Goal: Task Accomplishment & Management: Complete application form

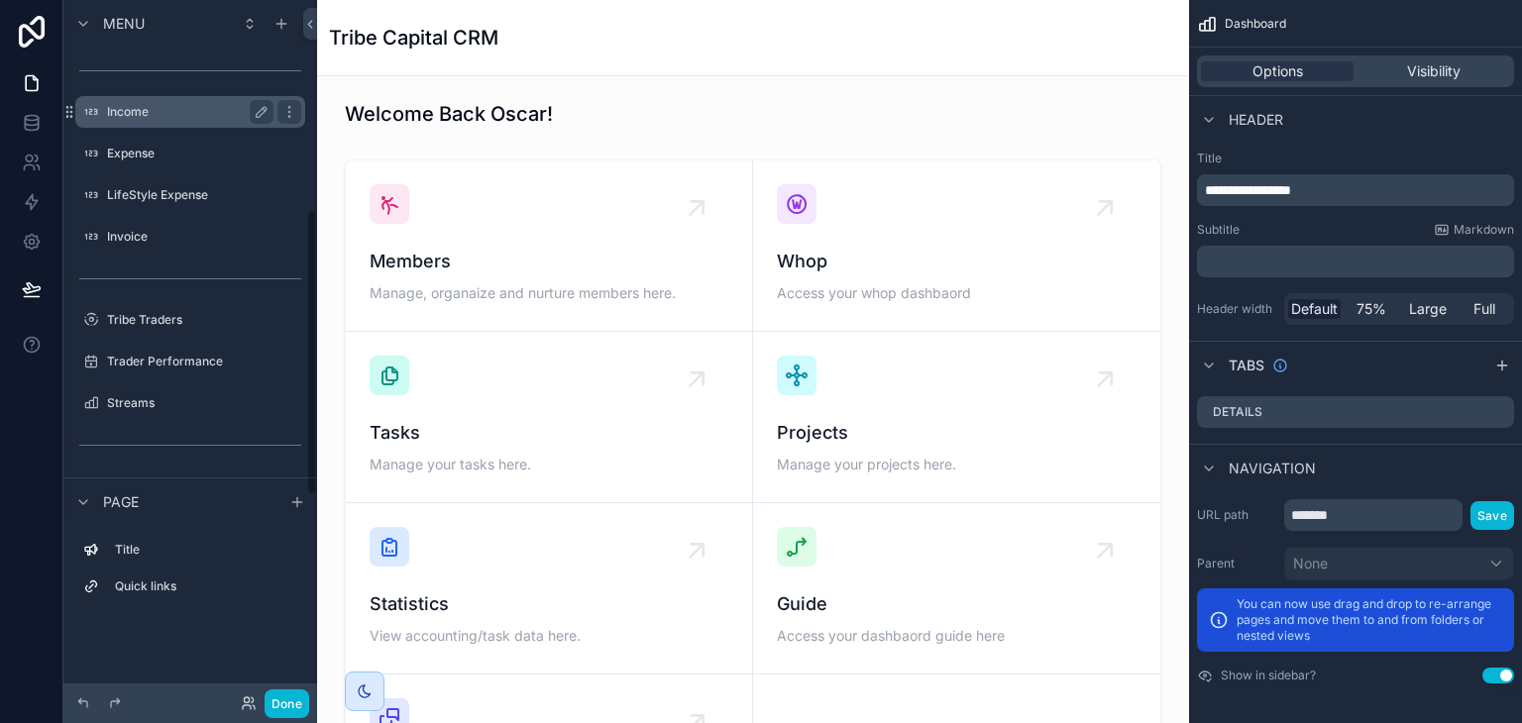
scroll to position [573, 0]
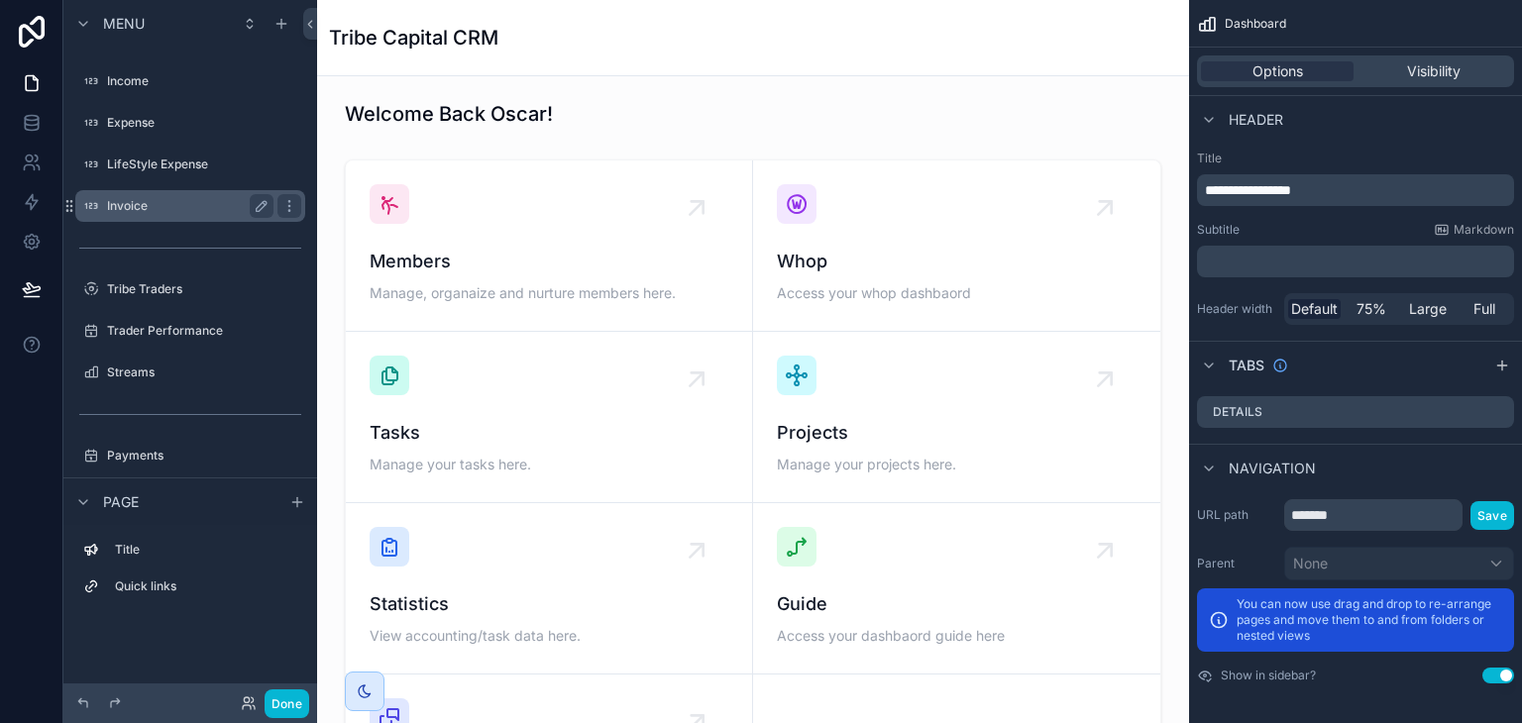
click at [180, 190] on div "Invoice" at bounding box center [190, 206] width 222 height 32
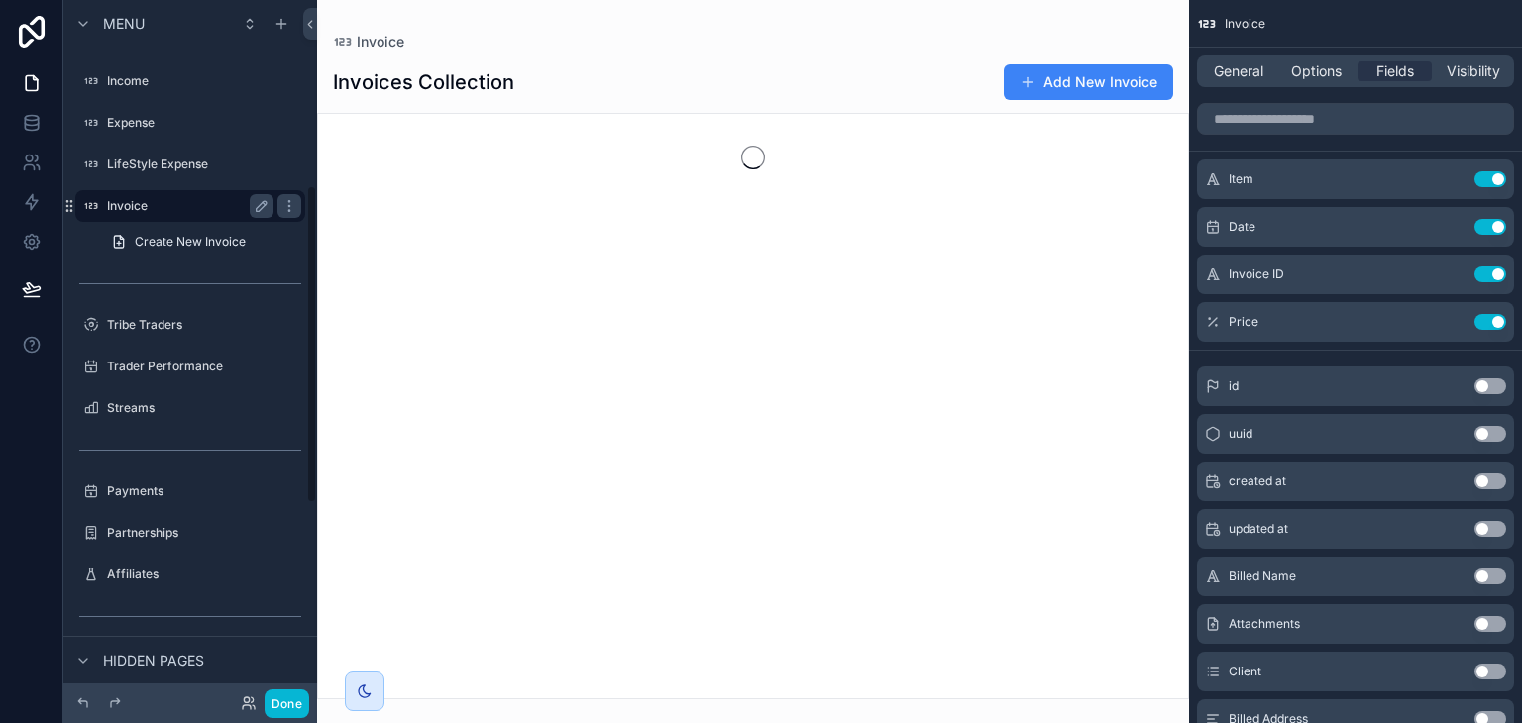
scroll to position [407, 0]
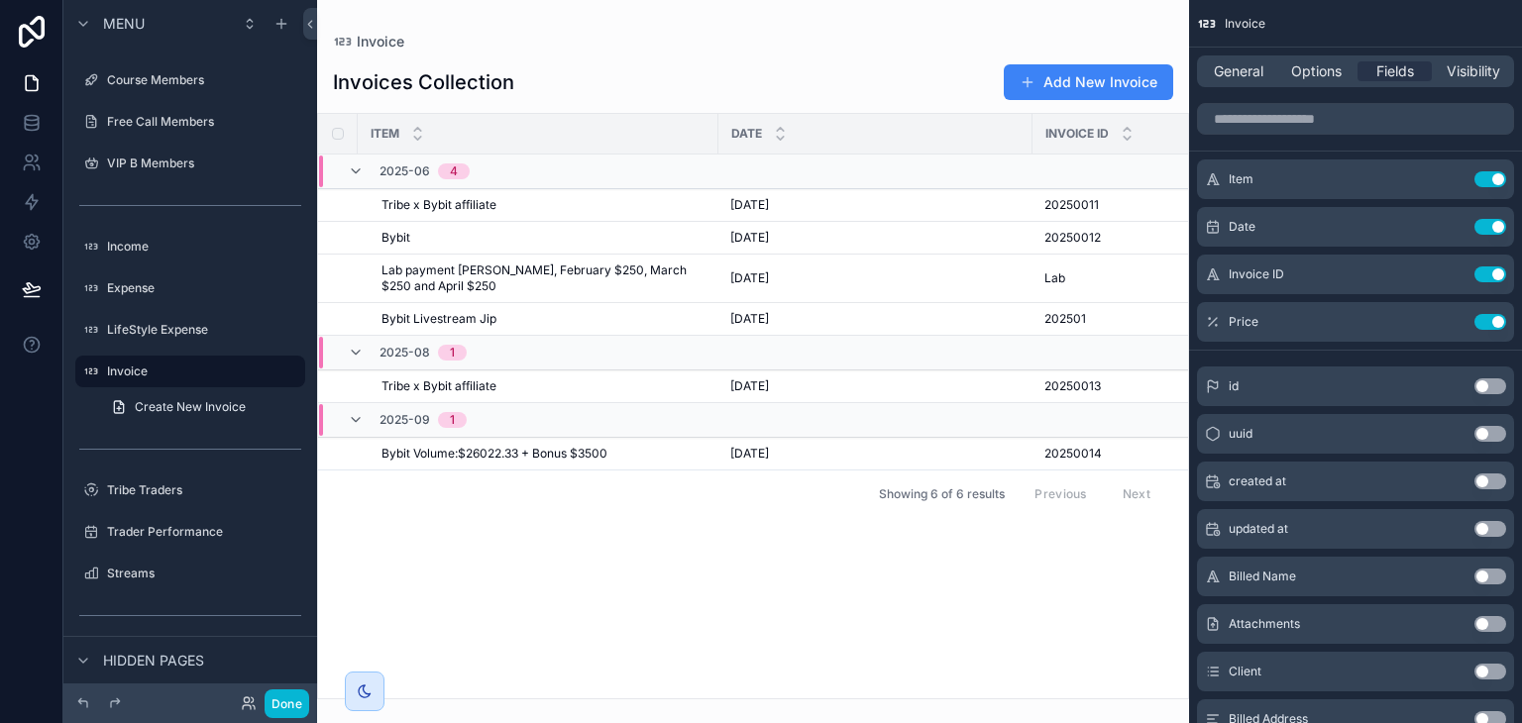
click at [1074, 61] on div "scrollable content" at bounding box center [753, 361] width 872 height 723
click at [280, 706] on button "Done" at bounding box center [287, 704] width 45 height 29
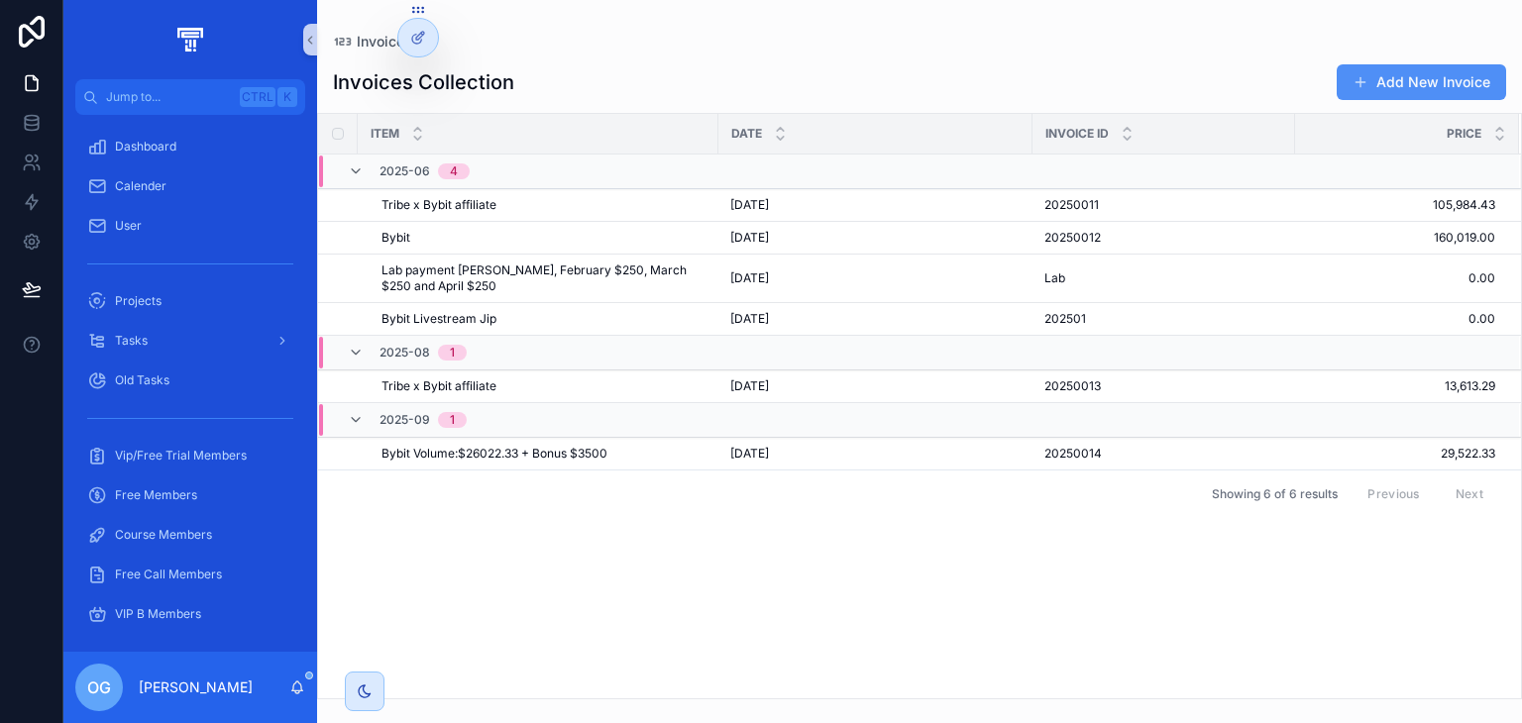
click at [1459, 83] on button "Add New Invoice" at bounding box center [1421, 82] width 169 height 36
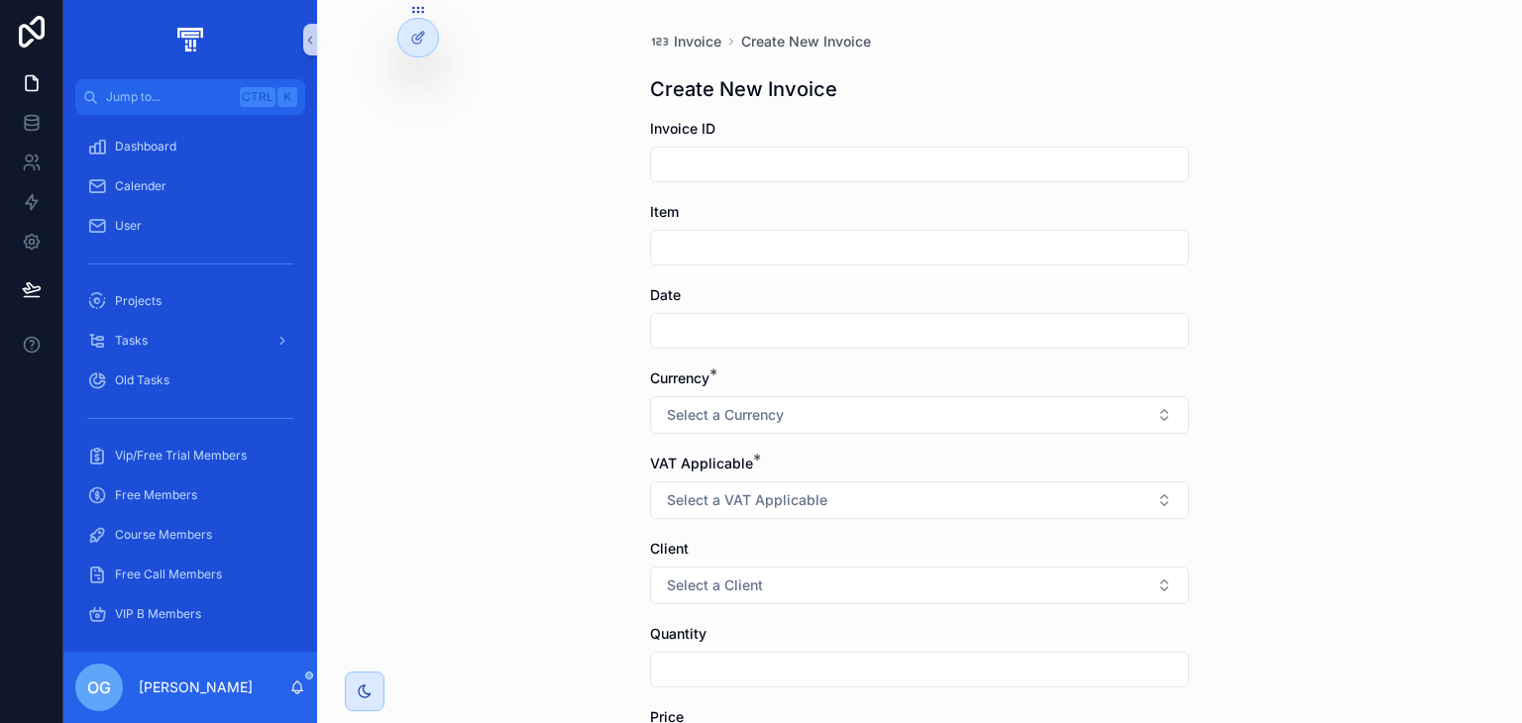
click at [857, 159] on input "scrollable content" at bounding box center [919, 165] width 537 height 28
click at [925, 94] on div "Create New Invoice" at bounding box center [919, 89] width 539 height 28
click at [806, 389] on div "Currency * Select a Currency" at bounding box center [919, 401] width 539 height 65
click at [805, 400] on button "Select a Currency" at bounding box center [919, 415] width 539 height 38
click at [790, 504] on div "€" at bounding box center [912, 495] width 529 height 30
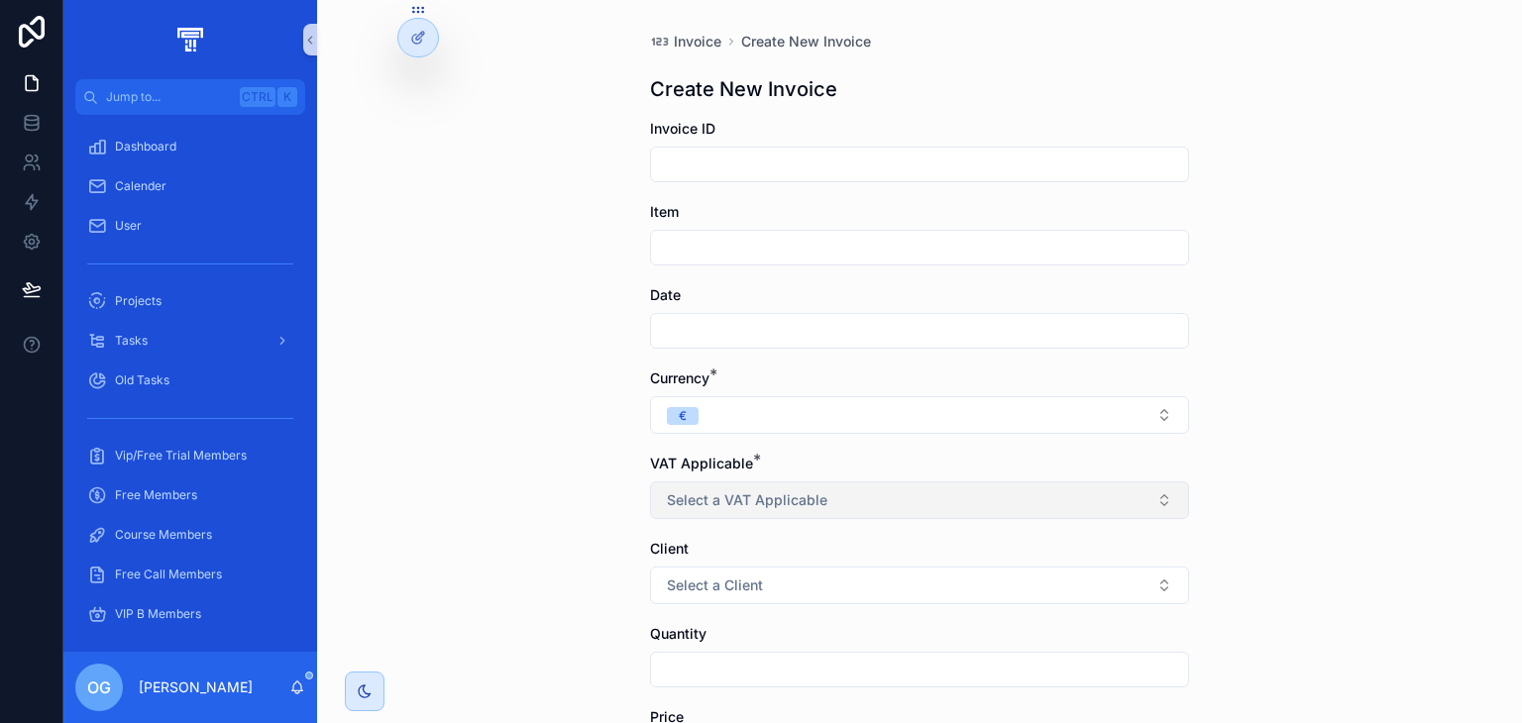
click at [800, 492] on span "Select a VAT Applicable" at bounding box center [747, 500] width 161 height 20
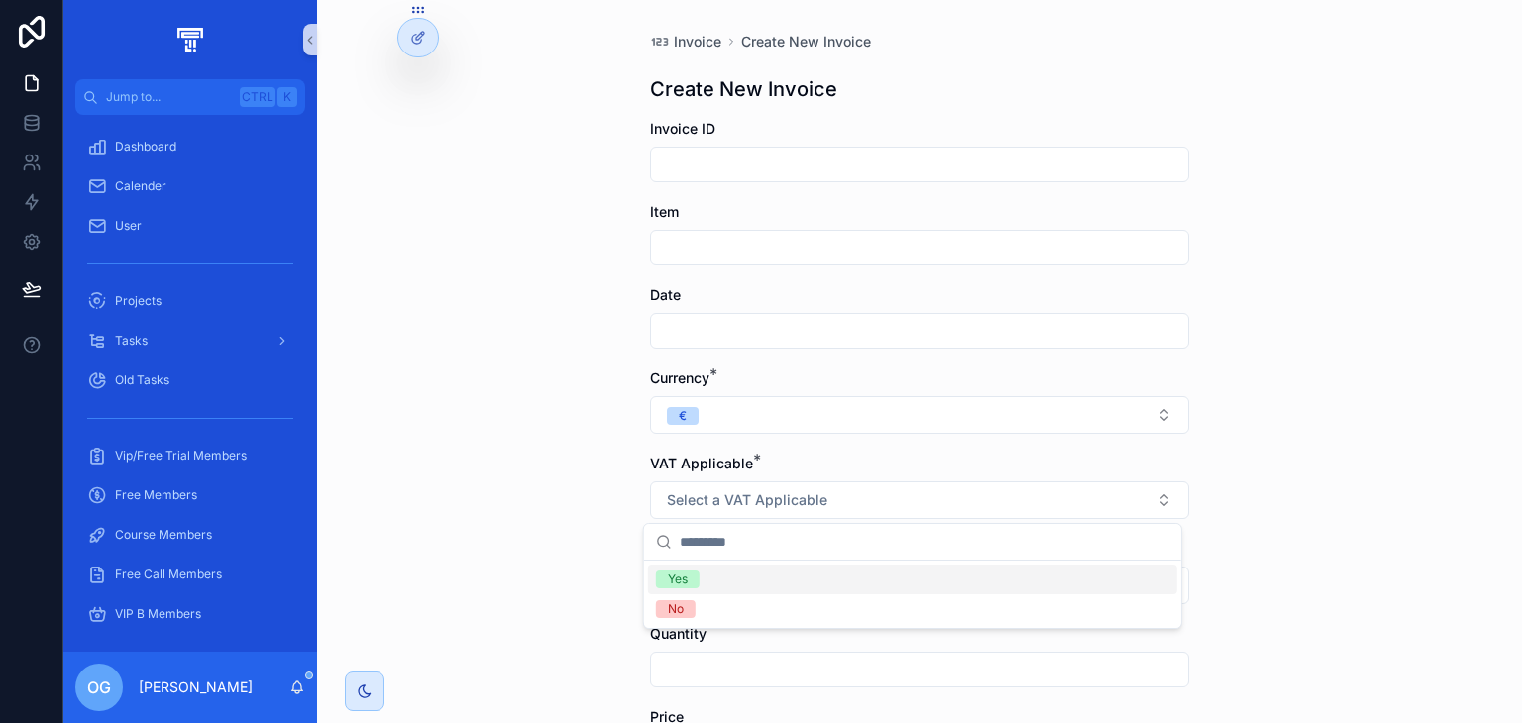
click at [785, 573] on div "Yes" at bounding box center [912, 580] width 529 height 30
click at [785, 571] on button "Select a Client" at bounding box center [919, 586] width 539 height 38
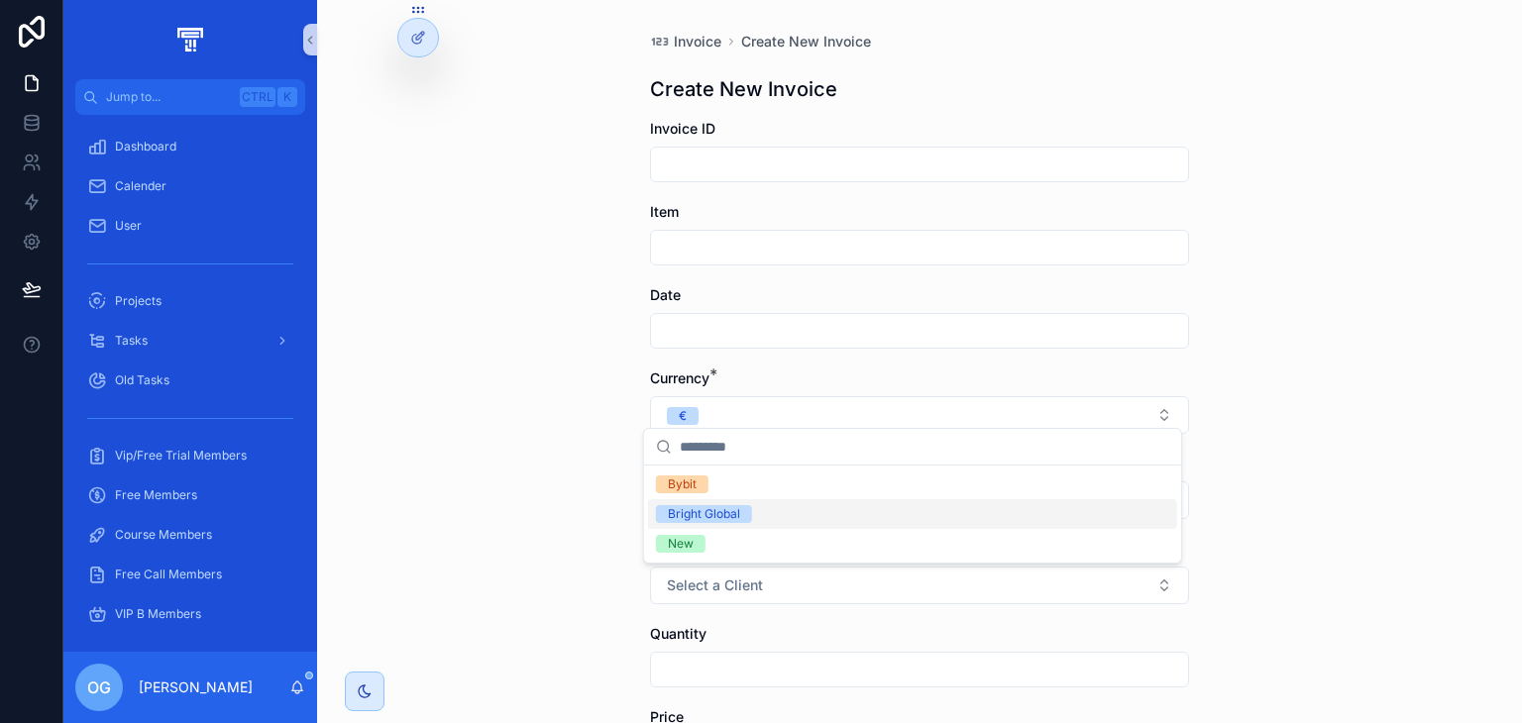
click at [778, 516] on div "Bright Global" at bounding box center [912, 514] width 529 height 30
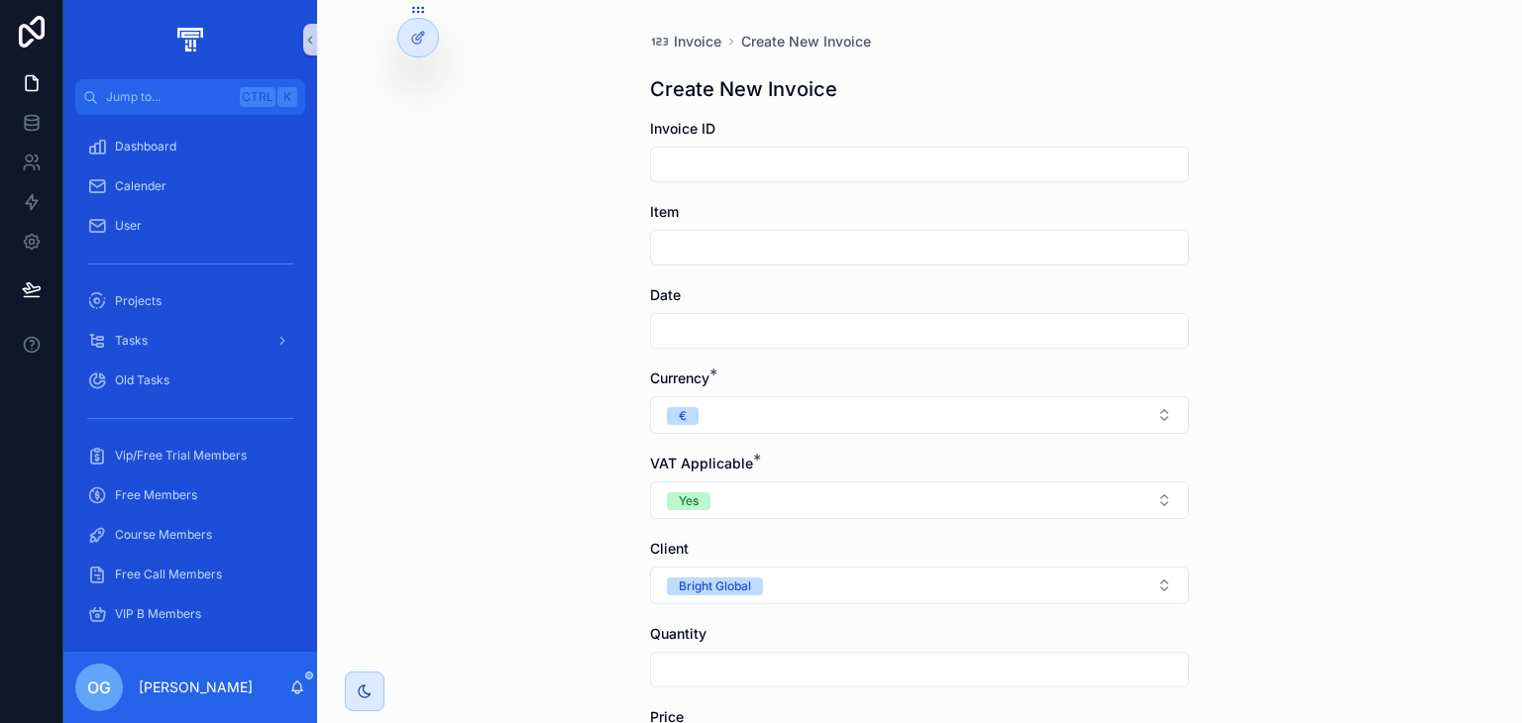
click at [740, 672] on input "scrollable content" at bounding box center [919, 670] width 537 height 28
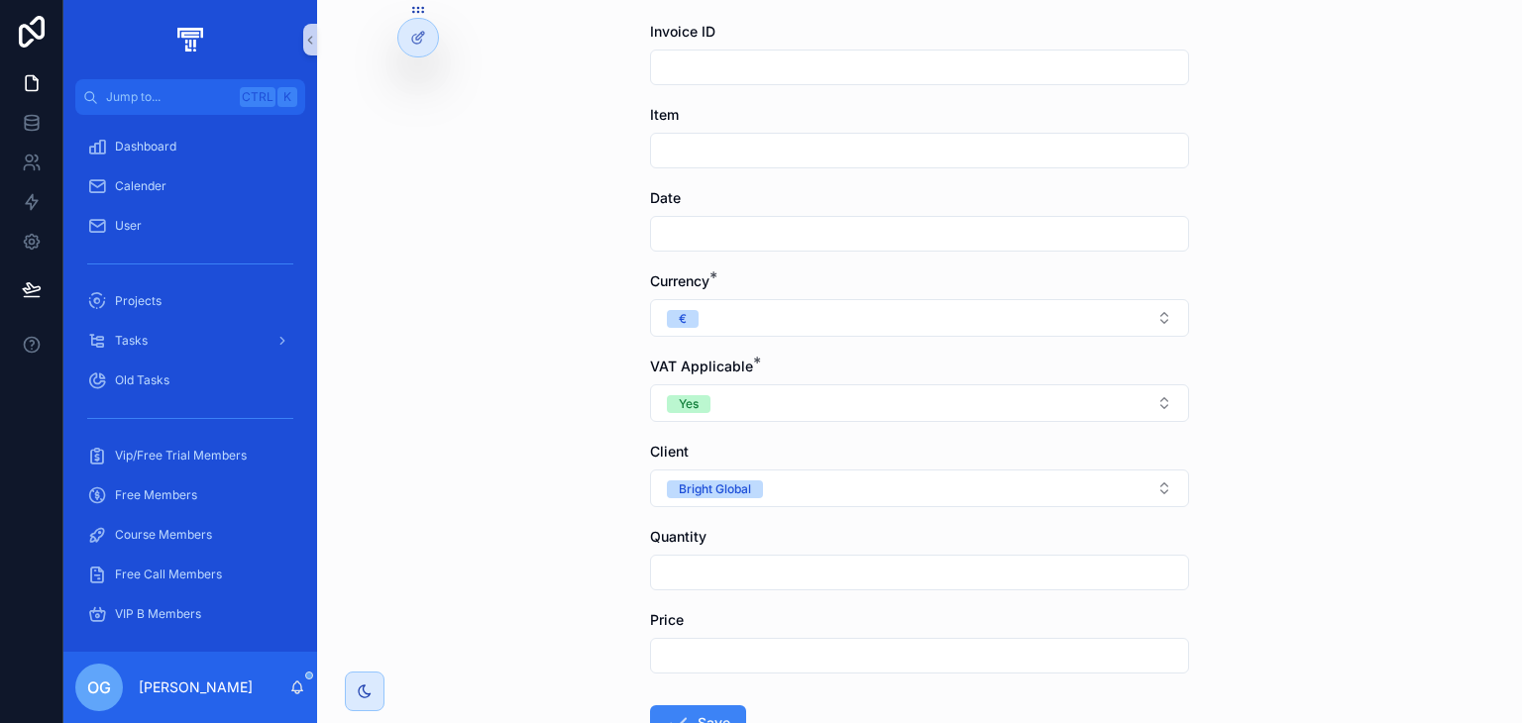
scroll to position [99, 0]
type input "*"
click at [753, 638] on div "scrollable content" at bounding box center [919, 654] width 539 height 36
click at [749, 655] on input "scrollable content" at bounding box center [919, 654] width 537 height 28
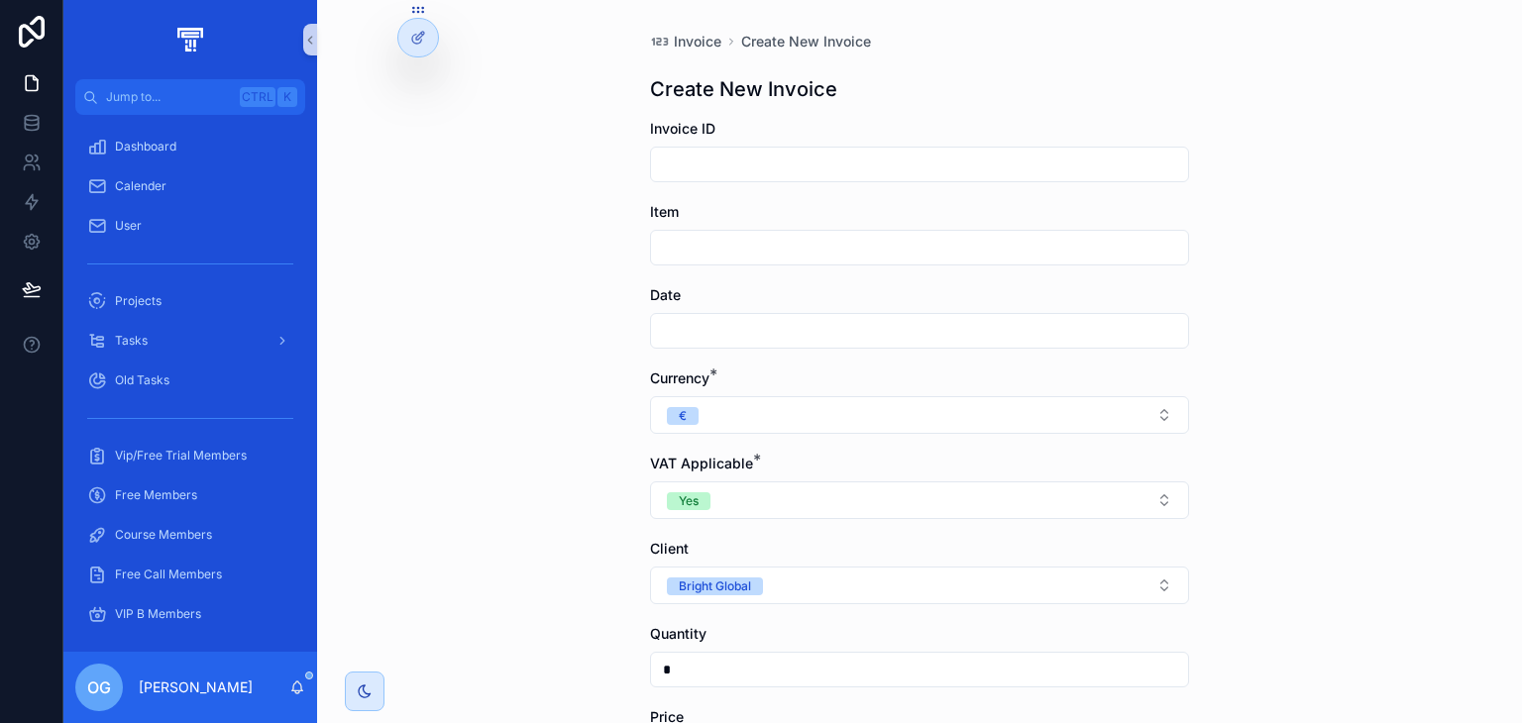
type input "********"
click at [797, 325] on input "scrollable content" at bounding box center [919, 331] width 537 height 28
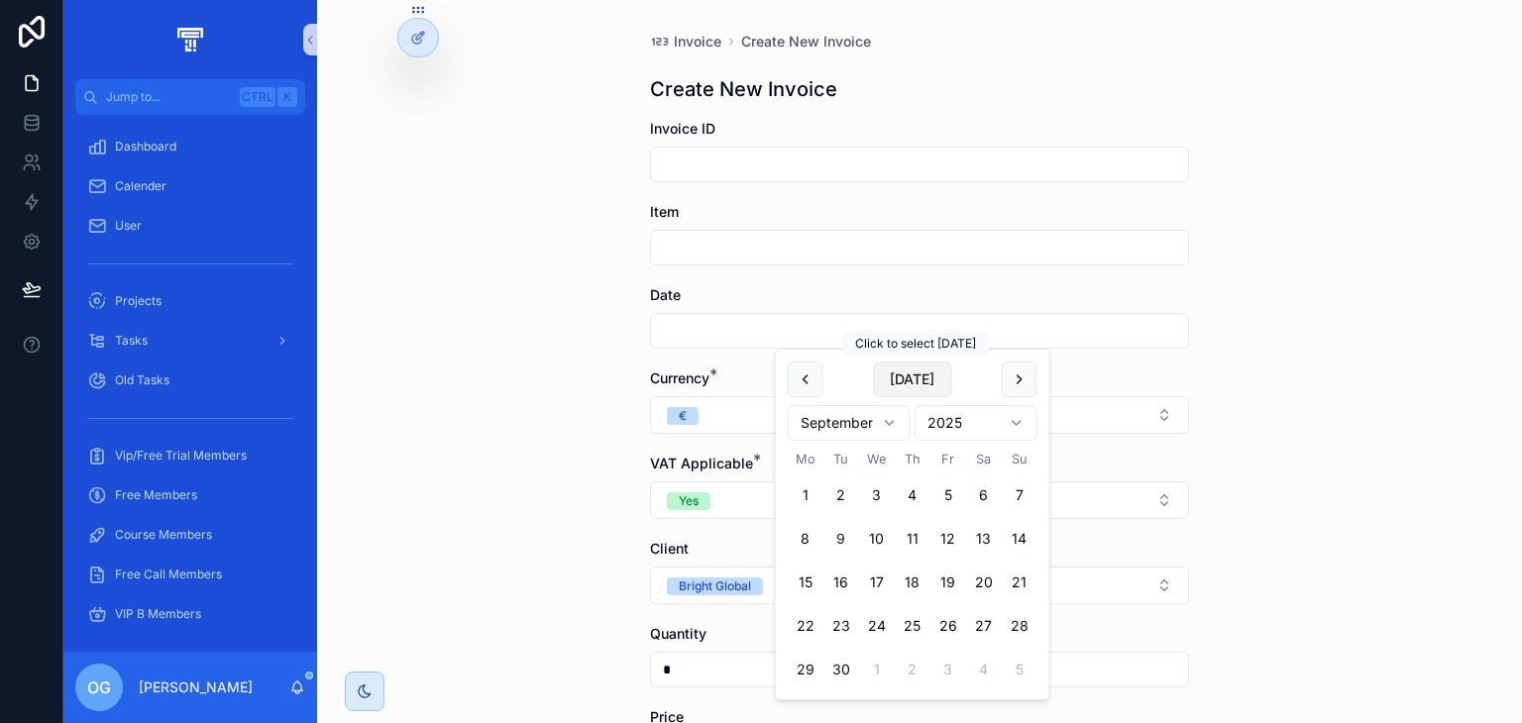
click at [935, 372] on button "[DATE]" at bounding box center [912, 380] width 78 height 36
type input "**********"
click at [881, 241] on input "scrollable content" at bounding box center [919, 248] width 537 height 28
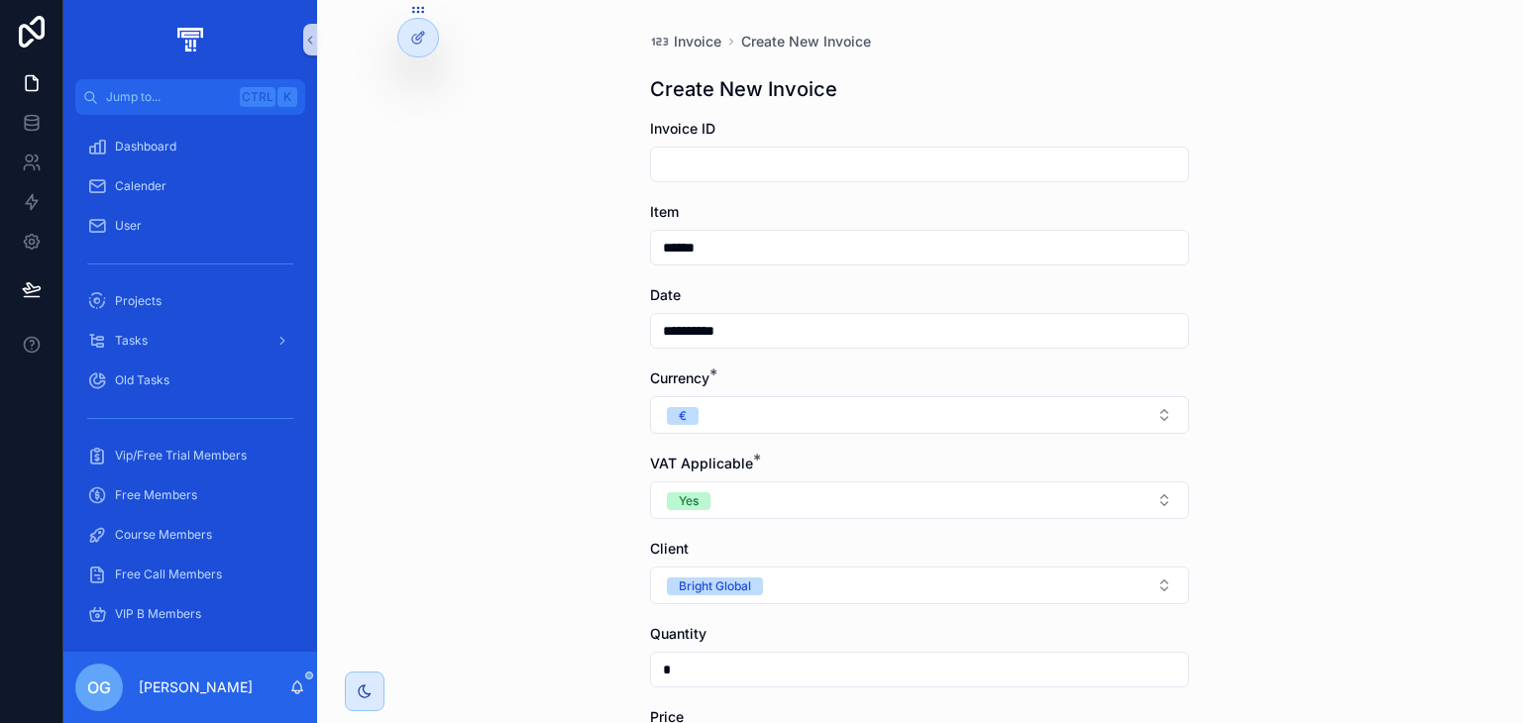
type input "******"
click at [863, 164] on input "scrollable content" at bounding box center [919, 165] width 537 height 28
type input "*"
click at [1390, 171] on div "**********" at bounding box center [919, 361] width 1205 height 723
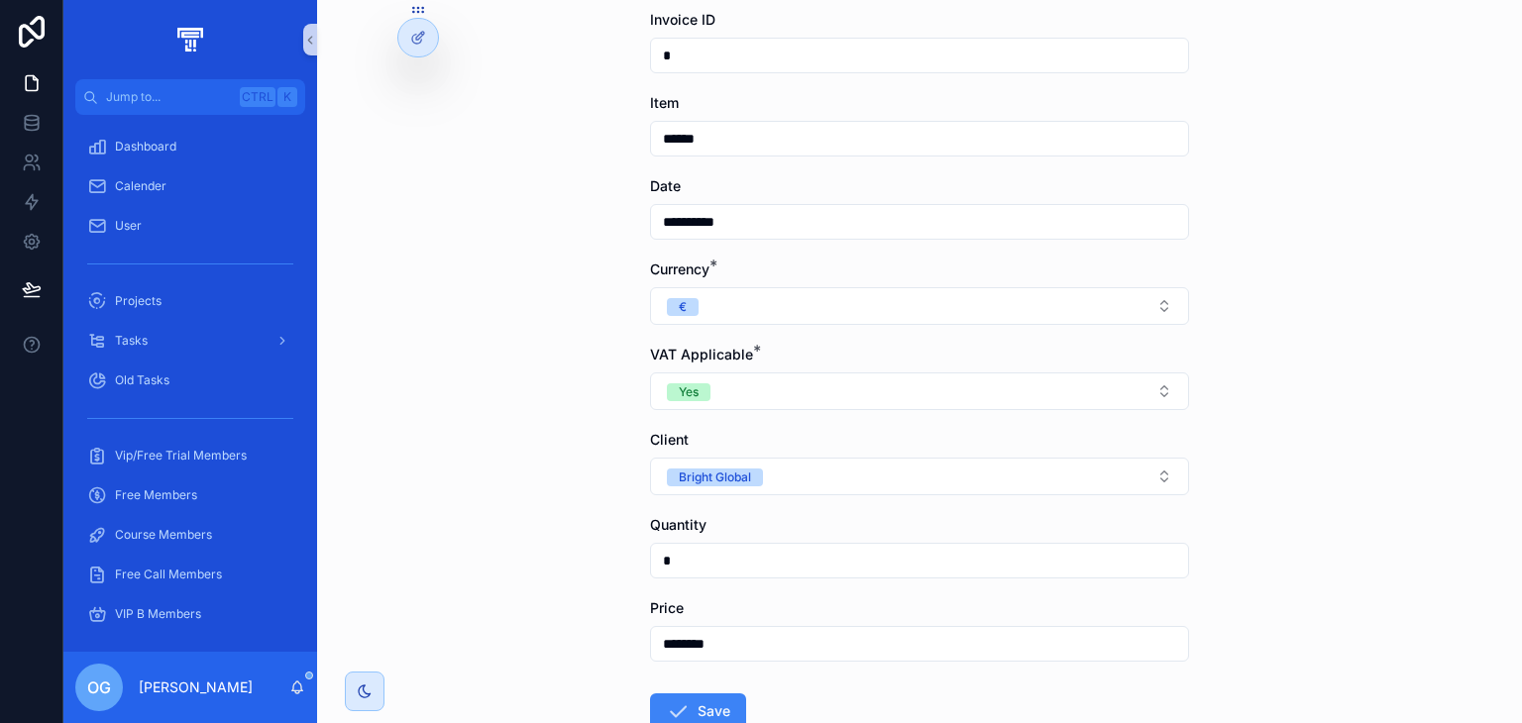
scroll to position [242, 0]
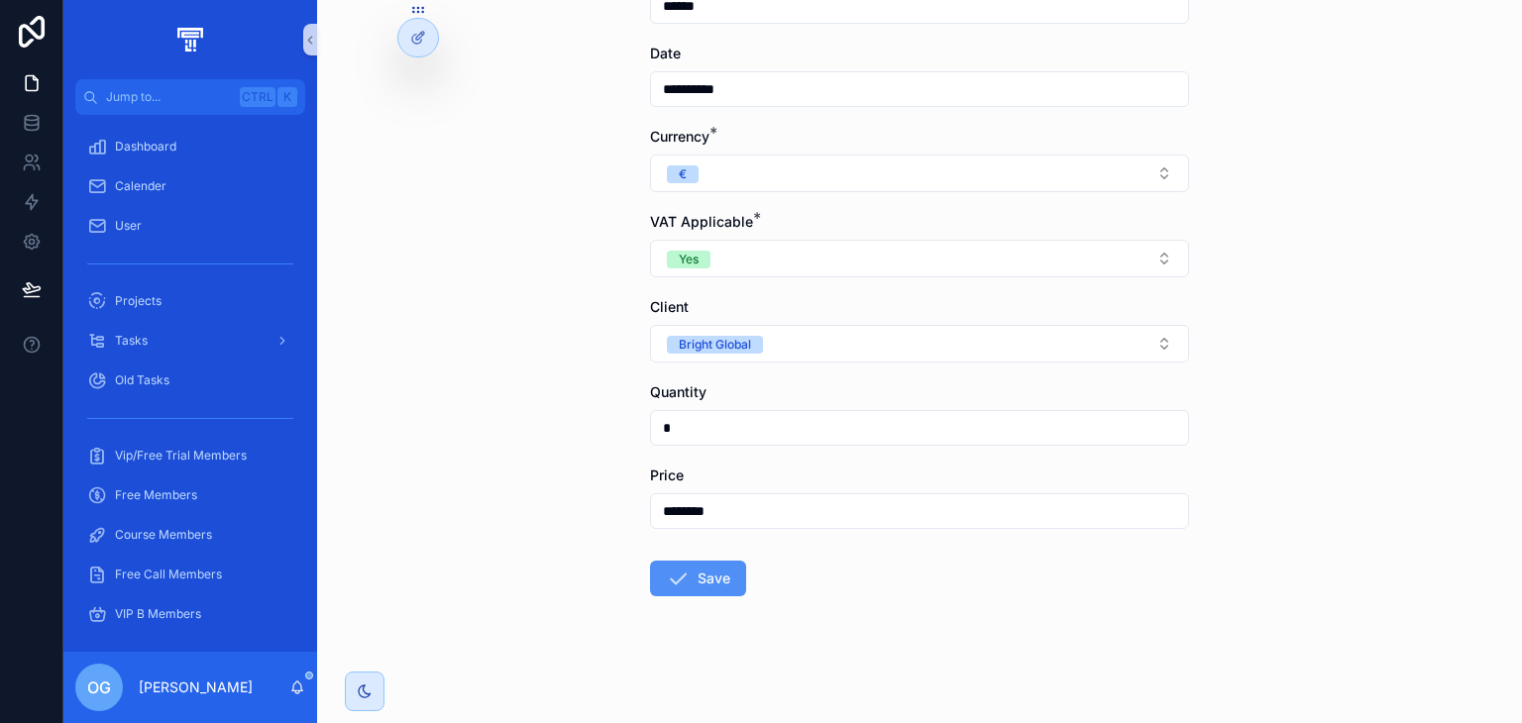
click at [706, 583] on button "Save" at bounding box center [698, 579] width 96 height 36
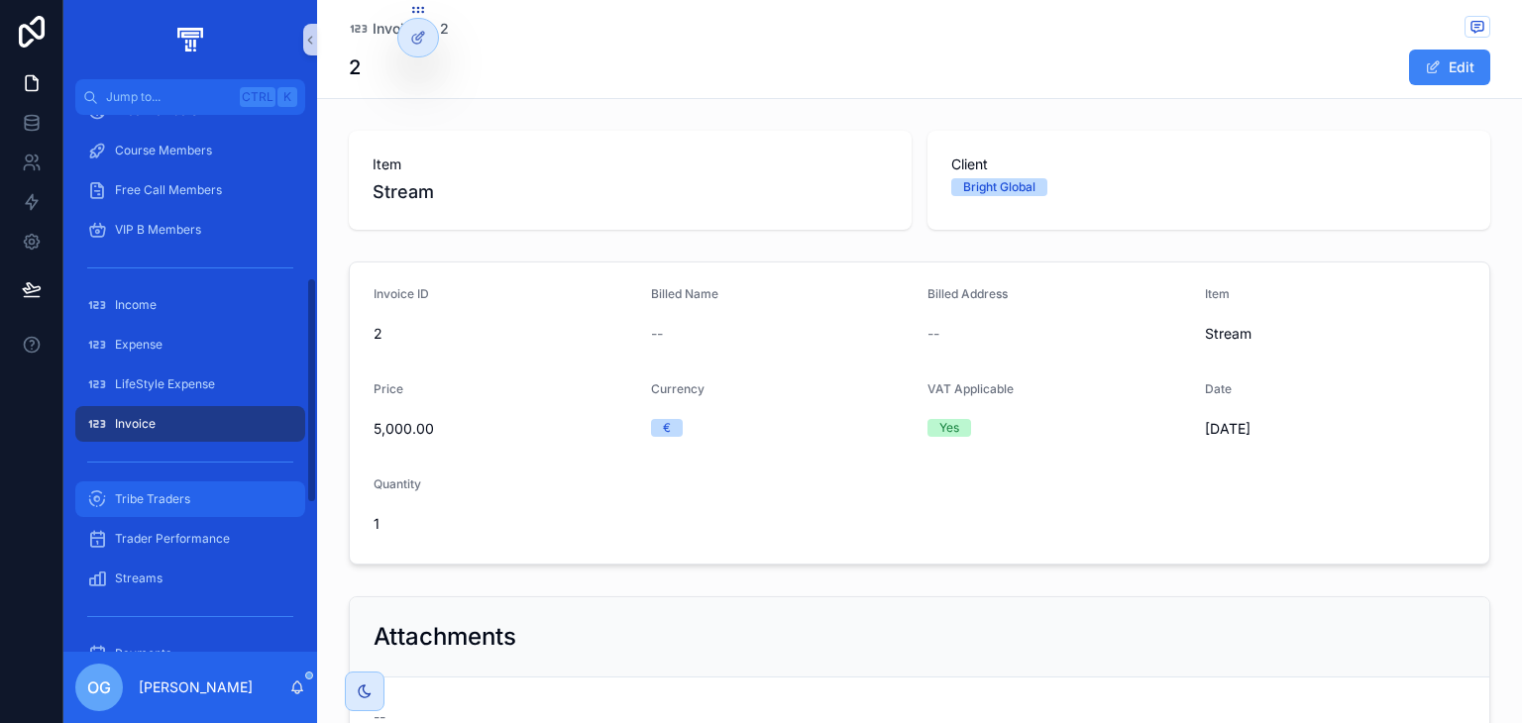
scroll to position [386, 0]
click at [169, 421] on div "Invoice" at bounding box center [190, 422] width 206 height 32
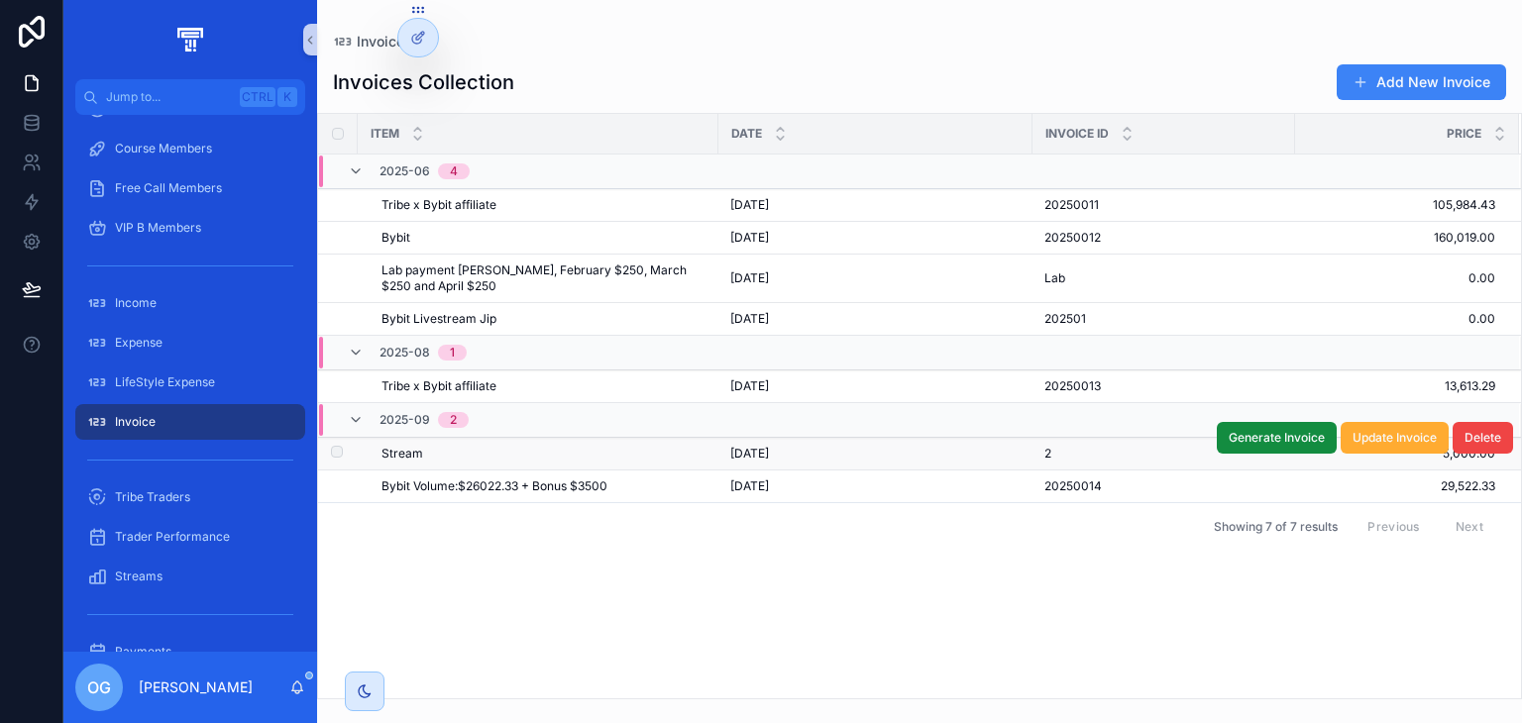
click at [582, 446] on div "Stream Stream" at bounding box center [543, 454] width 325 height 16
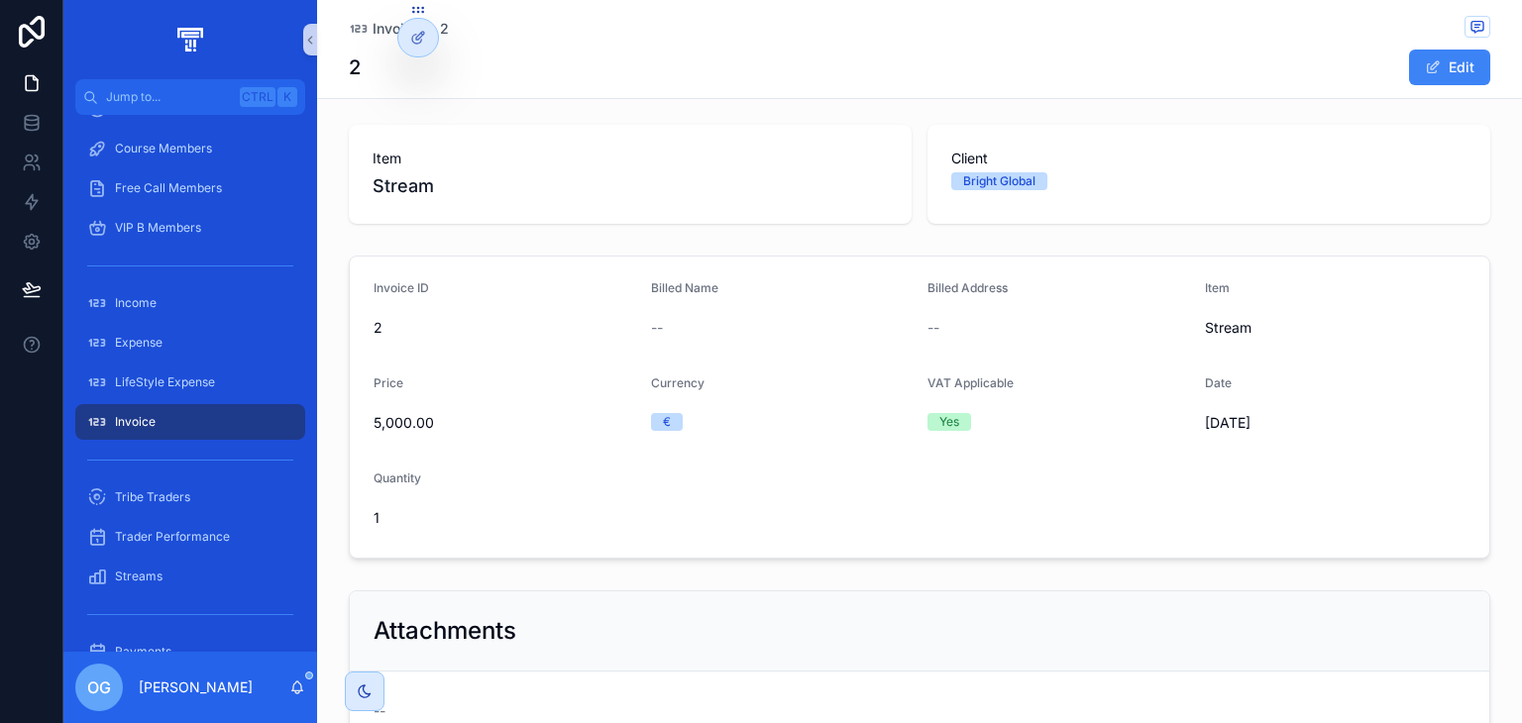
scroll to position [7, 0]
click at [168, 422] on div "Invoice" at bounding box center [190, 422] width 206 height 32
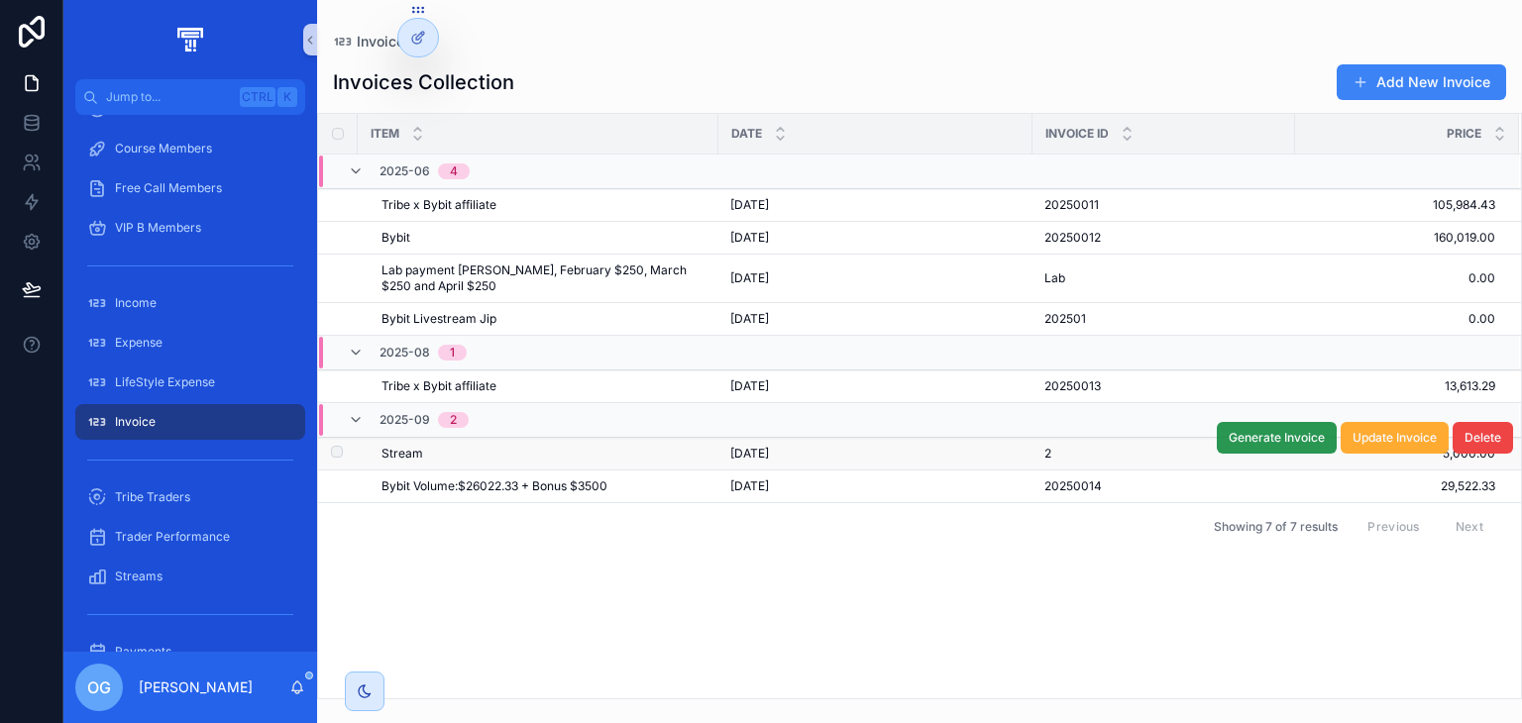
click at [1262, 441] on span "Generate Invoice" at bounding box center [1277, 438] width 96 height 16
